Goal: Information Seeking & Learning: Learn about a topic

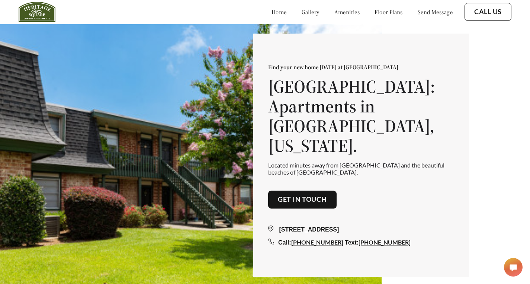
click at [369, 16] on div "home gallery amenities floor plans send message" at bounding box center [355, 12] width 196 height 20
click at [377, 13] on link "floor plans" at bounding box center [389, 11] width 28 height 7
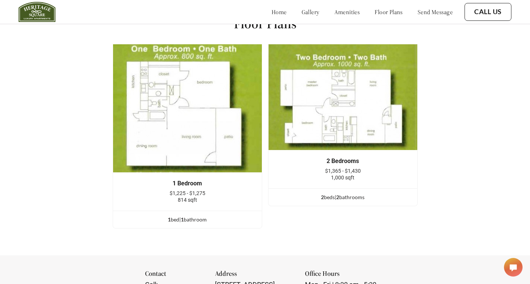
scroll to position [969, 6]
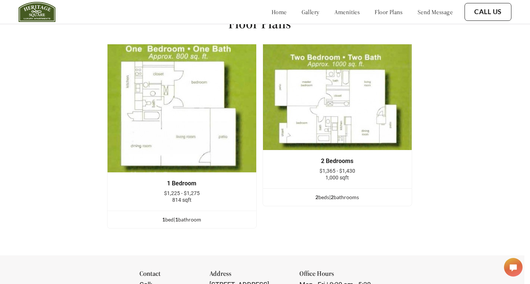
drag, startPoint x: 529, startPoint y: 188, endPoint x: 528, endPoint y: 197, distance: 9.8
click at [525, 197] on div "Floor Plans 1 Bedroom $1,225 - $1,275 814 sqft 1 bed | 1 bathroom 2 Bedrooms $1…" at bounding box center [259, 124] width 530 height 261
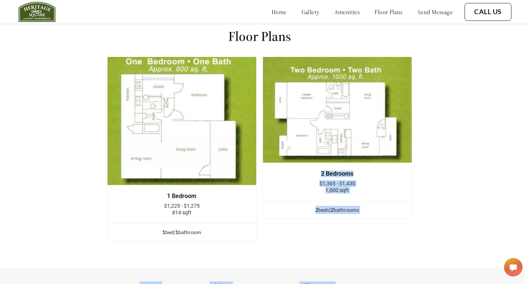
scroll to position [944, 6]
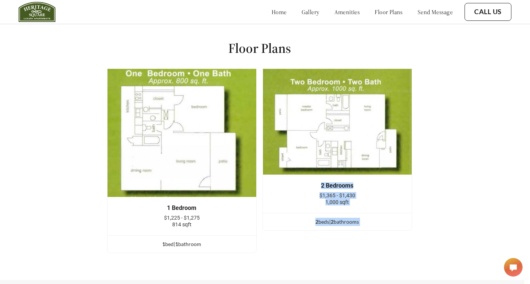
drag, startPoint x: 535, startPoint y: 190, endPoint x: 505, endPoint y: 189, distance: 30.5
click at [321, 161] on img at bounding box center [338, 121] width 150 height 106
click at [331, 205] on span "1,000 sqft" at bounding box center [337, 202] width 23 height 6
click at [335, 175] on img at bounding box center [338, 121] width 150 height 106
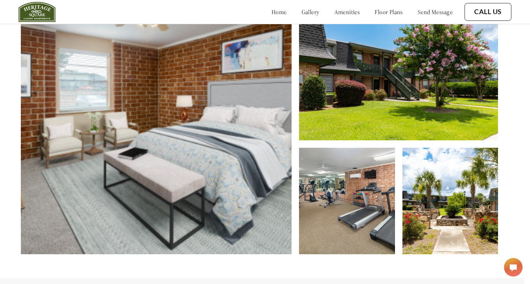
scroll to position [335, 6]
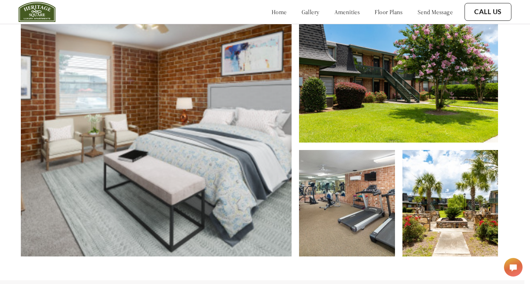
click at [469, 189] on img at bounding box center [451, 203] width 96 height 106
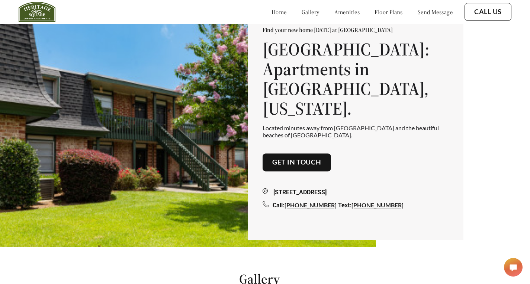
scroll to position [34, 6]
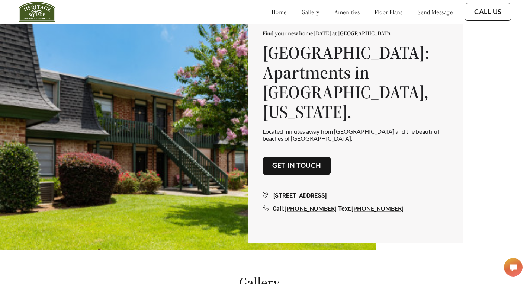
drag, startPoint x: 535, startPoint y: 89, endPoint x: 531, endPoint y: 31, distance: 58.2
click at [302, 14] on link "gallery" at bounding box center [311, 11] width 18 height 7
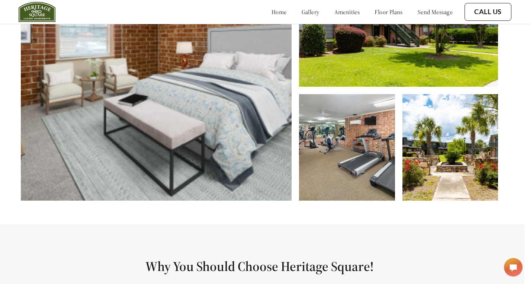
scroll to position [386, 6]
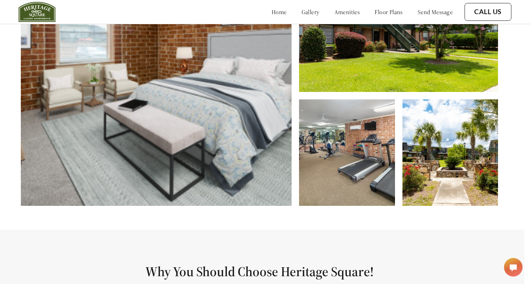
click at [412, 139] on img at bounding box center [451, 152] width 96 height 106
click at [336, 160] on img at bounding box center [347, 152] width 96 height 106
click at [279, 141] on img at bounding box center [156, 78] width 271 height 255
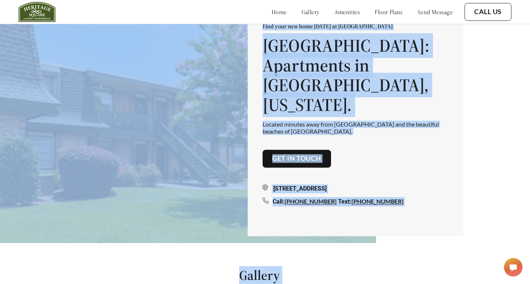
drag, startPoint x: 535, startPoint y: 88, endPoint x: 481, endPoint y: 32, distance: 78.4
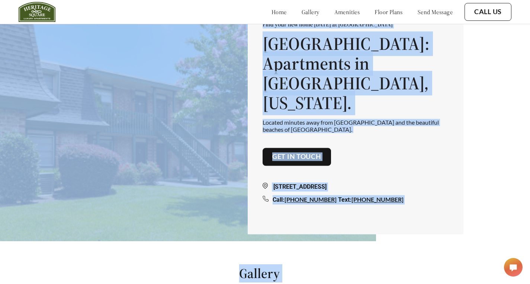
click at [360, 147] on div "Find your new home [DATE] at [GEOGRAPHIC_DATA] [GEOGRAPHIC_DATA]: Apartments in…" at bounding box center [356, 112] width 186 height 183
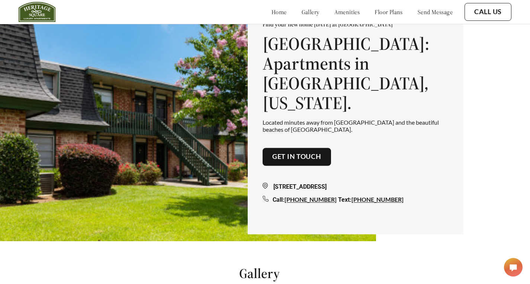
click at [192, 142] on img at bounding box center [185, 123] width 382 height 284
click at [185, 141] on img at bounding box center [185, 123] width 382 height 284
click at [29, 10] on img at bounding box center [37, 12] width 37 height 20
